Goal: Task Accomplishment & Management: Manage account settings

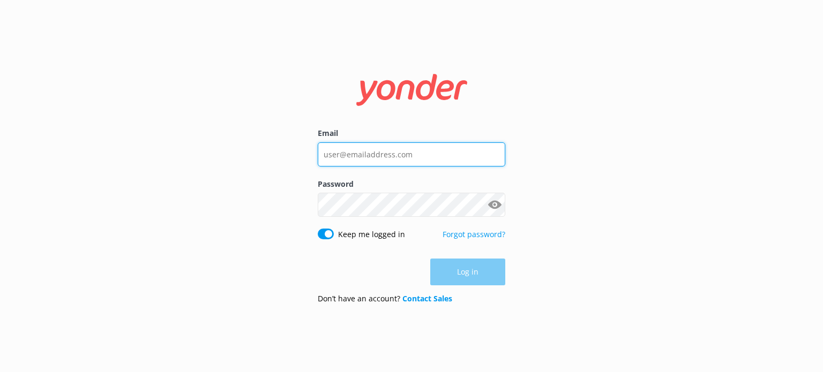
type input "[EMAIL_ADDRESS][DOMAIN_NAME]"
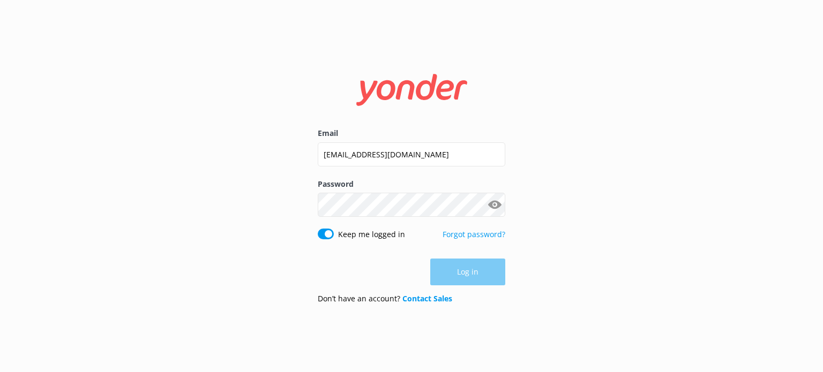
click at [476, 270] on div "Log in" at bounding box center [412, 272] width 188 height 27
click at [476, 270] on button "Log in" at bounding box center [467, 272] width 75 height 27
